Goal: Information Seeking & Learning: Learn about a topic

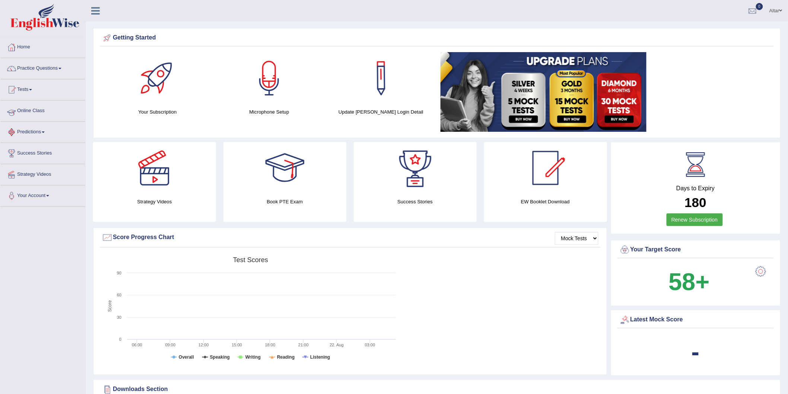
click at [42, 112] on link "Online Class" at bounding box center [42, 110] width 85 height 19
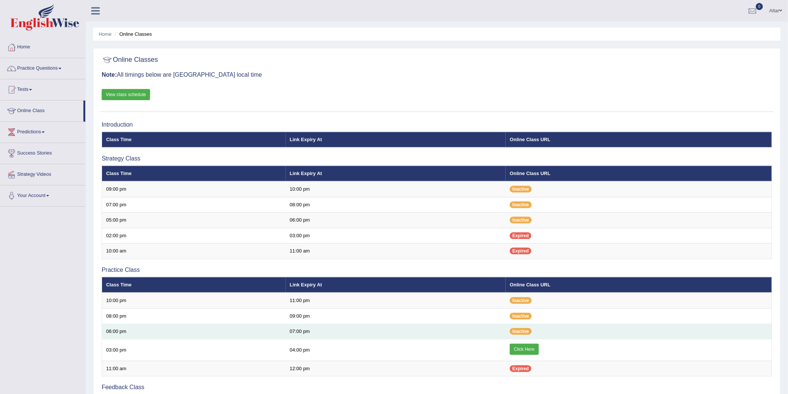
scroll to position [120, 0]
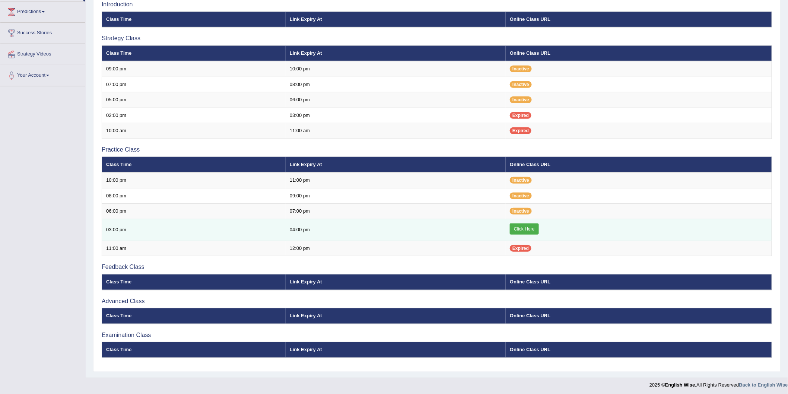
click at [529, 225] on link "Click Here" at bounding box center [524, 229] width 29 height 11
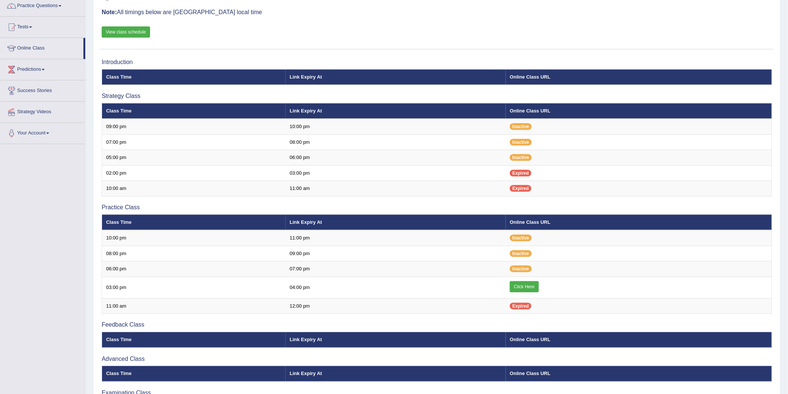
scroll to position [0, 0]
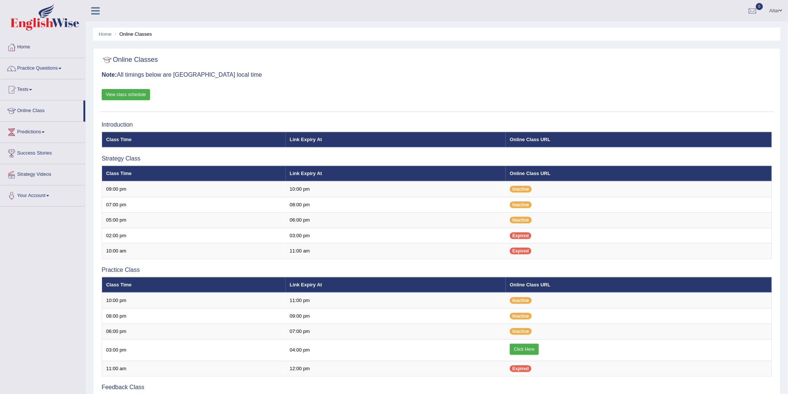
click at [120, 92] on link "View class schedule" at bounding box center [126, 94] width 48 height 11
click at [51, 54] on link "Home" at bounding box center [42, 46] width 85 height 19
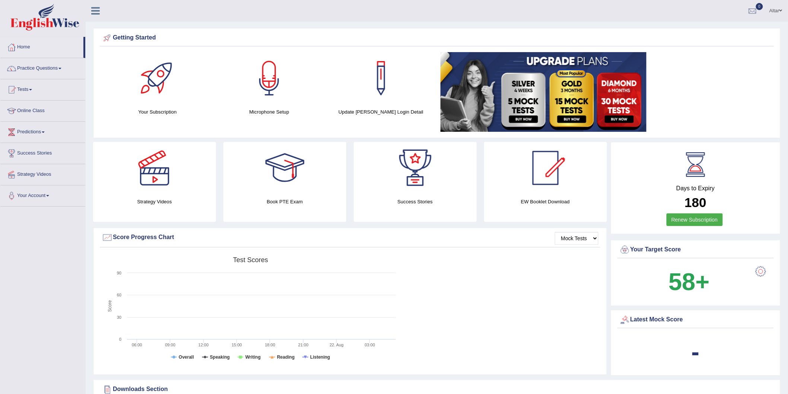
click at [39, 179] on link "Strategy Videos" at bounding box center [42, 173] width 85 height 19
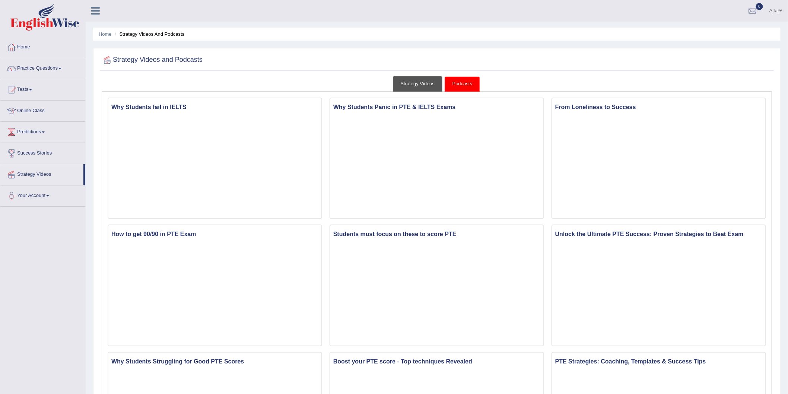
click at [417, 82] on link "Strategy Videos" at bounding box center [418, 83] width 50 height 15
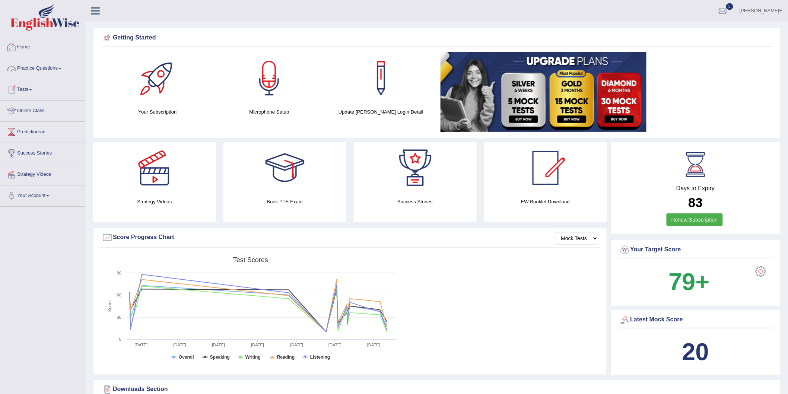
click at [58, 66] on link "Practice Questions" at bounding box center [42, 67] width 85 height 19
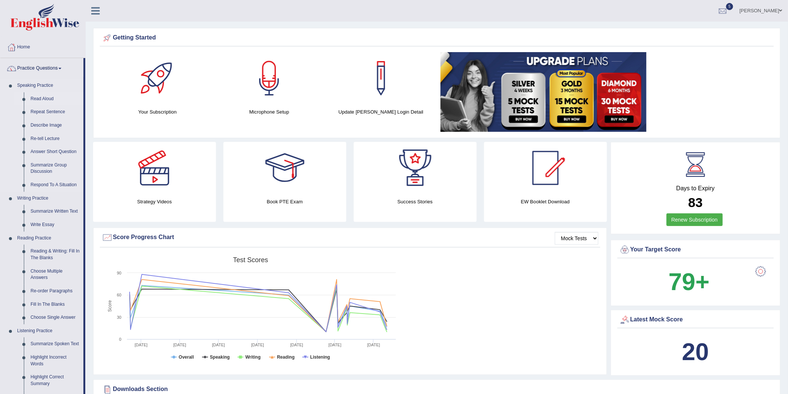
click at [39, 99] on link "Read Aloud" at bounding box center [55, 98] width 56 height 13
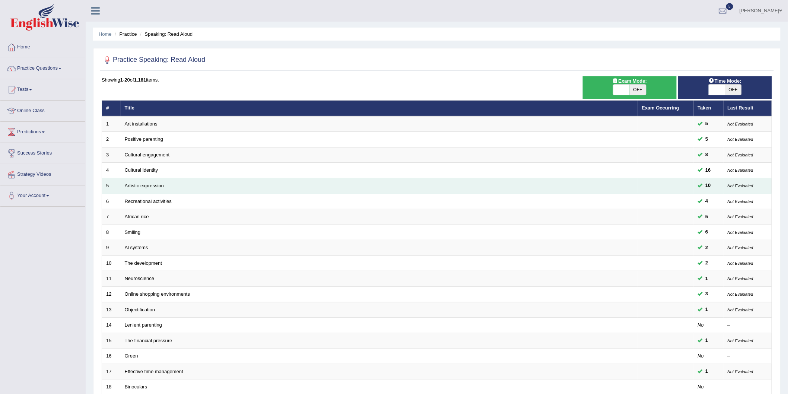
click at [151, 189] on td "Artistic expression" at bounding box center [380, 186] width 518 height 16
click at [159, 187] on link "Artistic expression" at bounding box center [144, 186] width 39 height 6
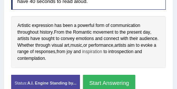
scroll to position [205, 0]
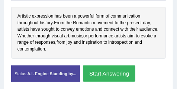
click at [106, 73] on button "Start Answering" at bounding box center [109, 73] width 53 height 16
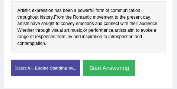
scroll to position [200, 0]
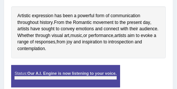
click at [95, 68] on div "Status: Our A.I. Engine is now listening to your voice." at bounding box center [66, 76] width 110 height 22
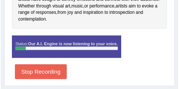
scroll to position [219, 0]
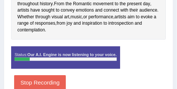
click at [56, 80] on button "Stop Recording" at bounding box center [40, 82] width 52 height 15
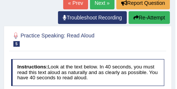
scroll to position [88, 0]
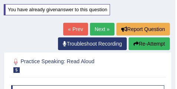
click at [147, 42] on button "Re-Attempt" at bounding box center [149, 43] width 41 height 13
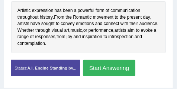
scroll to position [209, 0]
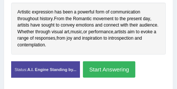
click at [118, 65] on button "Start Answering" at bounding box center [109, 69] width 53 height 16
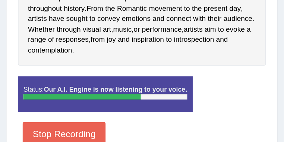
scroll to position [232, 0]
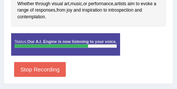
click at [57, 61] on div "Status: Our A.I. Engine is now listening to your voice. Start Answering Stop Re…" at bounding box center [88, 55] width 155 height 45
click at [58, 65] on button "Stop Recording" at bounding box center [40, 69] width 52 height 15
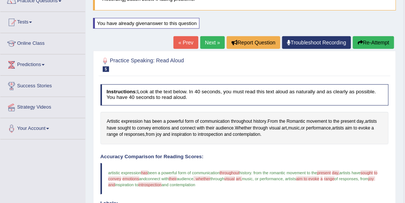
scroll to position [14, 0]
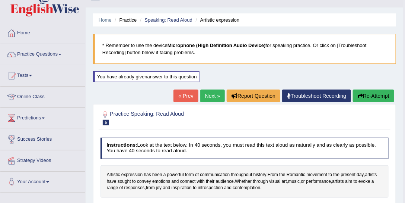
click at [177, 88] on link "Next »" at bounding box center [212, 95] width 25 height 13
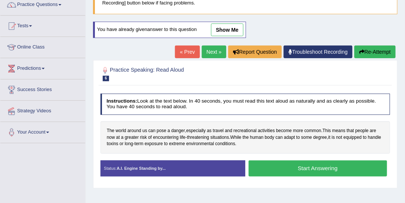
drag, startPoint x: 282, startPoint y: 168, endPoint x: 264, endPoint y: 169, distance: 17.9
click at [282, 168] on button "Start Answering" at bounding box center [318, 168] width 139 height 16
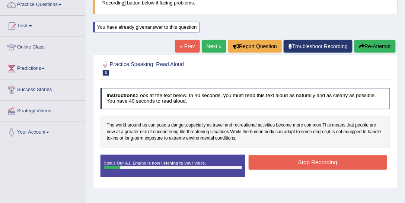
drag, startPoint x: 292, startPoint y: 164, endPoint x: 174, endPoint y: 157, distance: 117.9
click at [291, 164] on button "Stop Recording" at bounding box center [318, 162] width 139 height 15
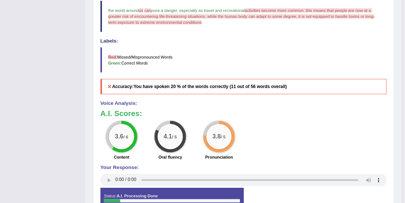
scroll to position [255, 0]
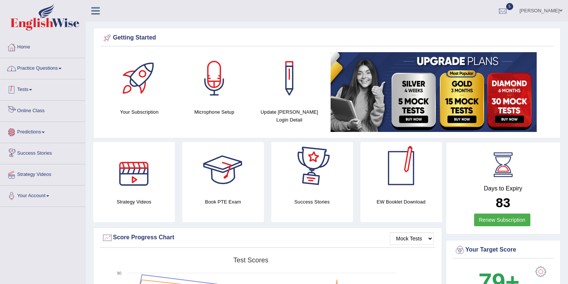
click at [70, 67] on link "Practice Questions" at bounding box center [42, 67] width 85 height 19
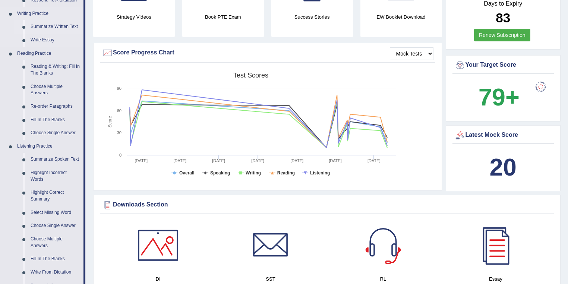
scroll to position [149, 0]
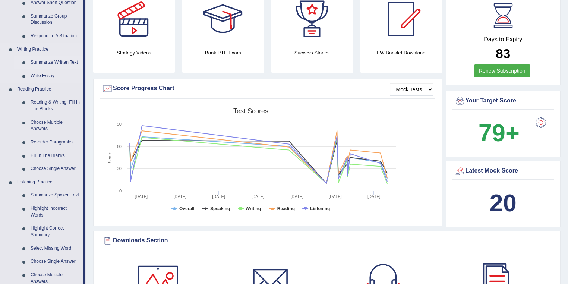
click at [53, 60] on link "Summarize Written Text" at bounding box center [55, 62] width 56 height 13
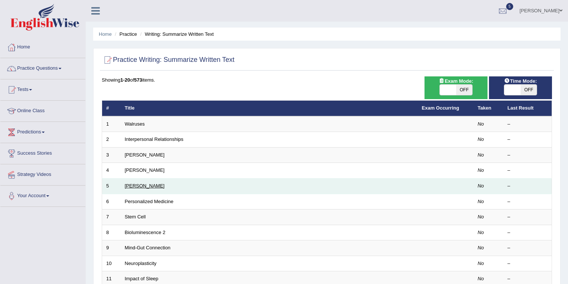
click at [156, 183] on link "[PERSON_NAME]" at bounding box center [145, 186] width 40 height 6
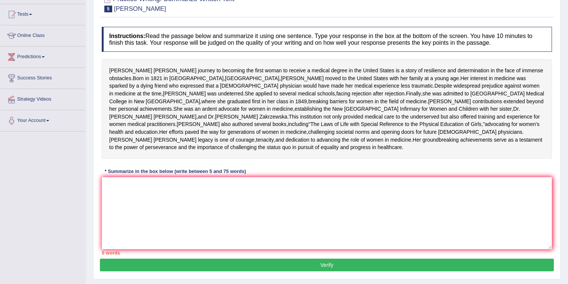
scroll to position [89, 0]
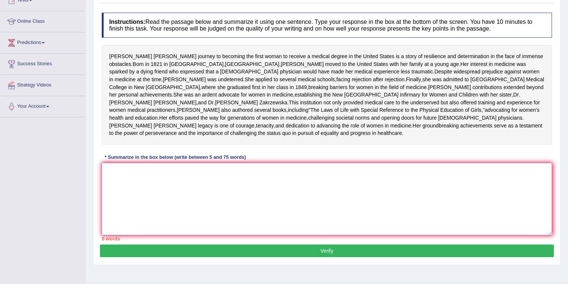
click at [320, 231] on textarea at bounding box center [327, 199] width 450 height 72
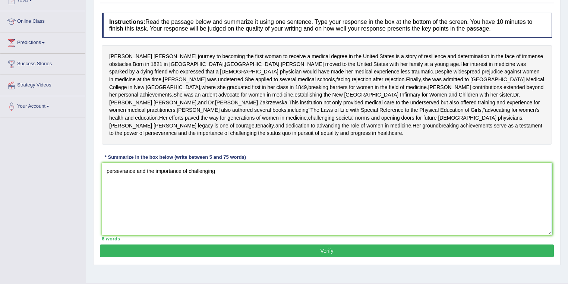
type textarea "persevrance and the importance of challenging"
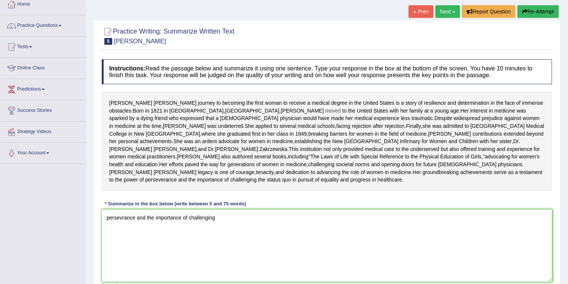
scroll to position [0, 0]
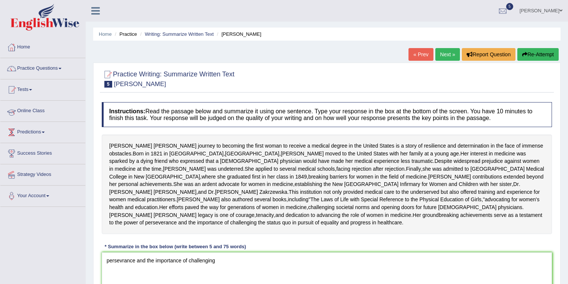
click at [33, 88] on link "Tests" at bounding box center [42, 88] width 85 height 19
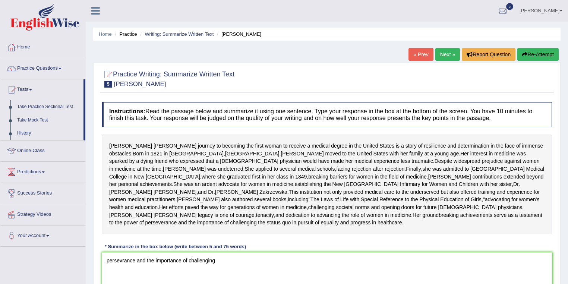
click at [300, 73] on div at bounding box center [327, 78] width 450 height 23
